Goal: Task Accomplishment & Management: Manage account settings

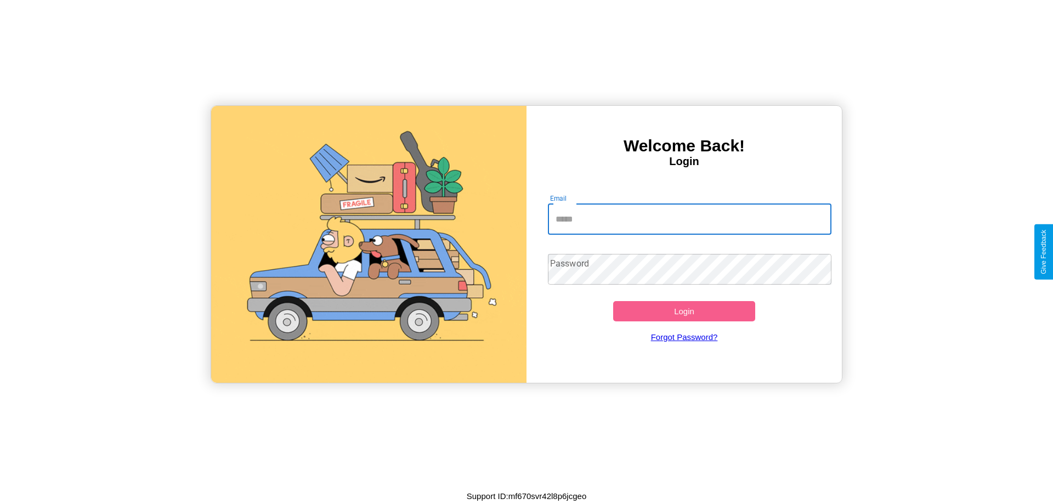
click at [689, 219] on input "Email" at bounding box center [690, 219] width 284 height 31
type input "**********"
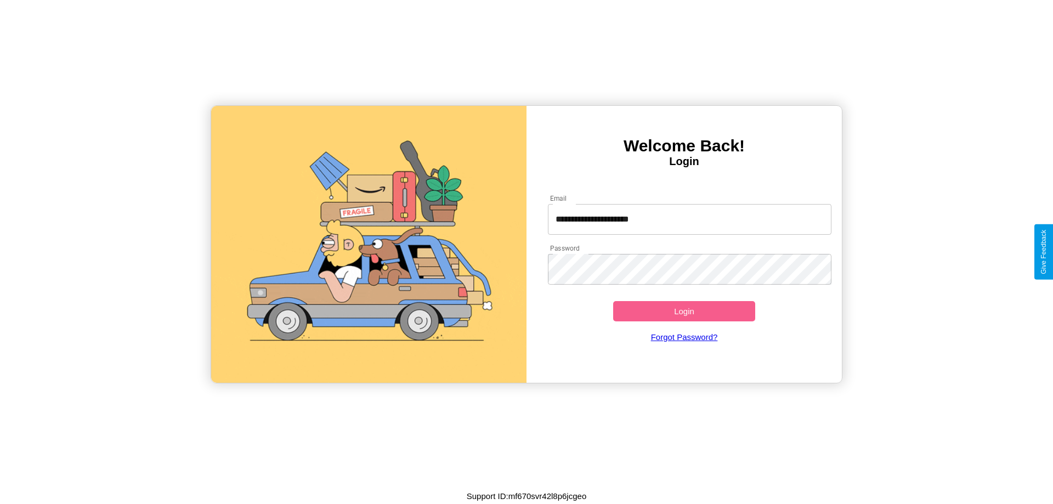
click at [684, 311] on button "Login" at bounding box center [684, 311] width 142 height 20
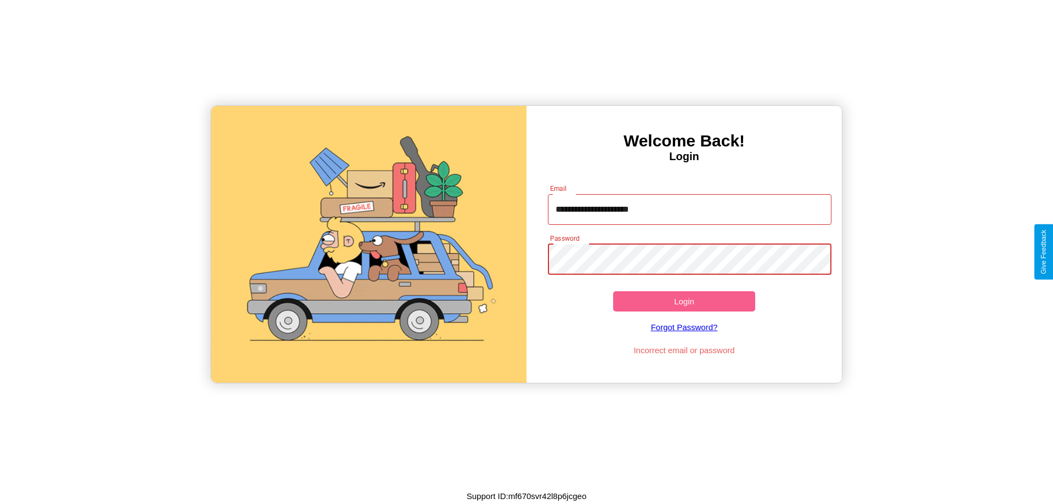
click at [684, 301] on button "Login" at bounding box center [684, 301] width 142 height 20
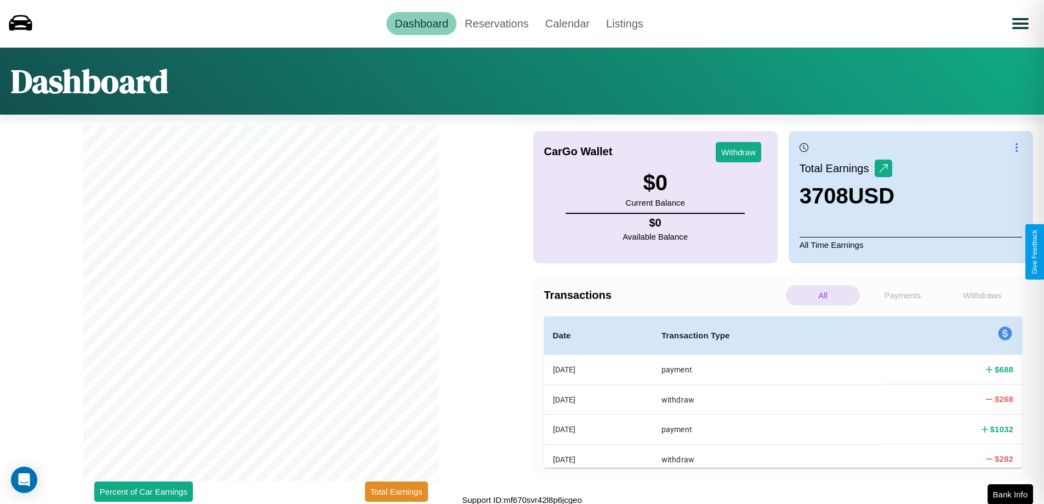
scroll to position [3, 0]
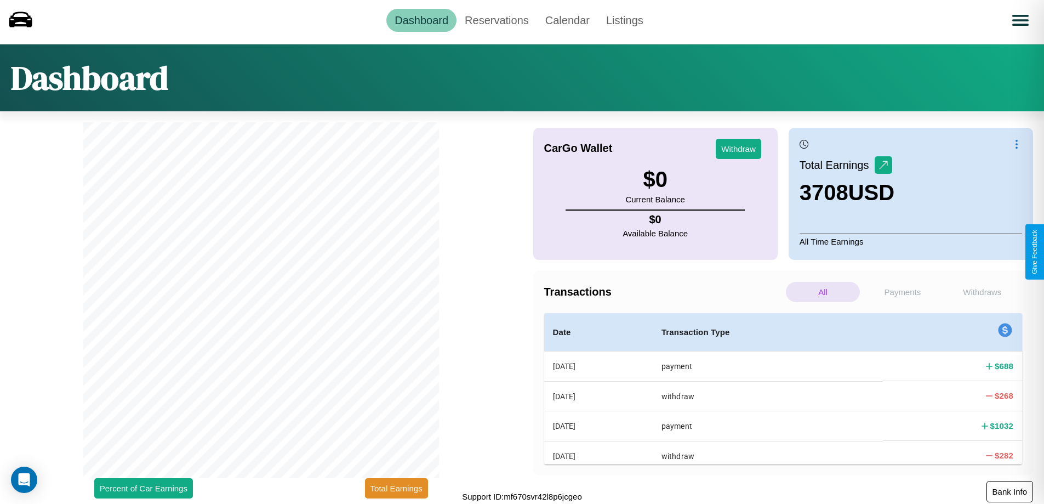
click at [1010, 491] on button "Bank Info" at bounding box center [1010, 491] width 47 height 21
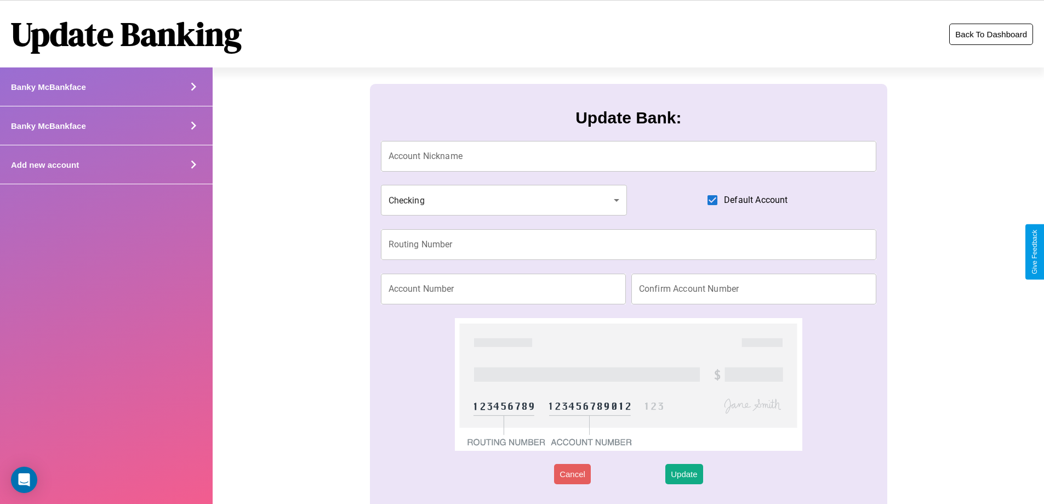
click at [991, 34] on button "Back To Dashboard" at bounding box center [992, 34] width 84 height 21
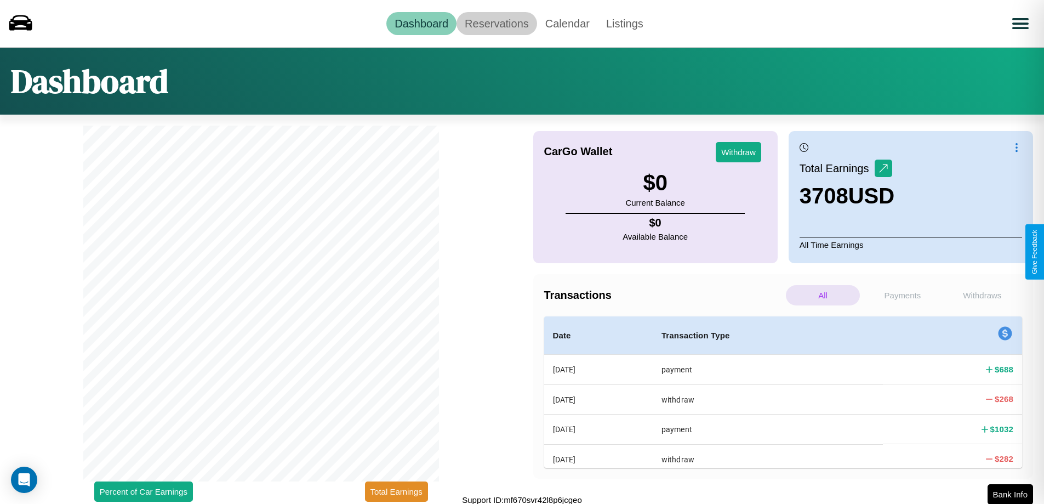
click at [497, 23] on link "Reservations" at bounding box center [497, 23] width 81 height 23
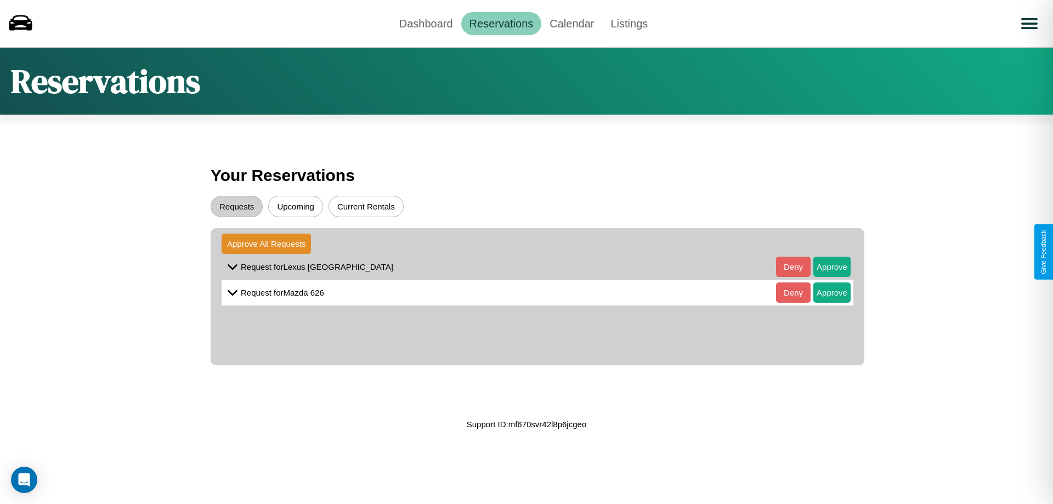
click at [236, 206] on button "Requests" at bounding box center [237, 206] width 52 height 21
click at [823, 266] on button "Approve" at bounding box center [831, 267] width 37 height 20
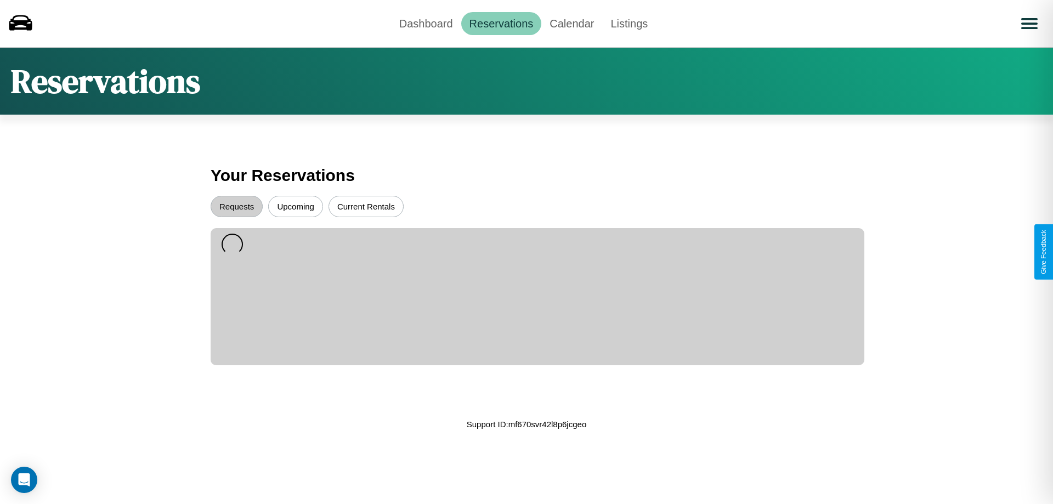
click at [366, 206] on button "Current Rentals" at bounding box center [365, 206] width 75 height 21
